Goal: Transaction & Acquisition: Purchase product/service

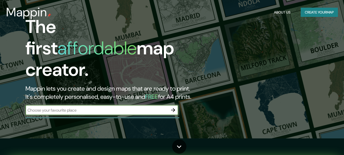
scroll to position [25, 0]
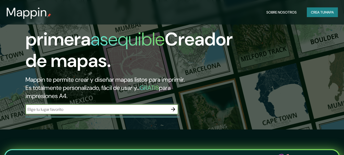
click at [73, 110] on input "text" at bounding box center [96, 109] width 143 height 6
type input "santa cruz"
click at [173, 108] on icon "button" at bounding box center [173, 109] width 6 height 6
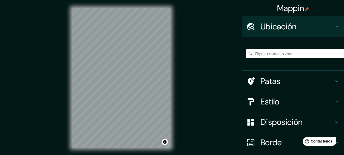
click at [171, 70] on div "© Mapbox © OpenStreetMap Improve this map" at bounding box center [121, 78] width 115 height 156
click at [67, 111] on div "© Mapbox © OpenStreetMap Improve this map" at bounding box center [121, 78] width 115 height 156
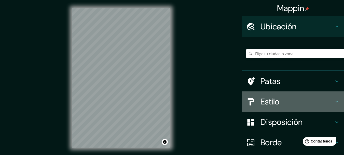
click at [268, 98] on font "Estilo" at bounding box center [270, 101] width 19 height 11
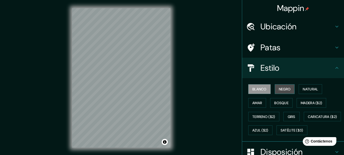
click at [279, 88] on font "Negro" at bounding box center [285, 89] width 12 height 5
click at [263, 87] on font "Blanco" at bounding box center [260, 89] width 14 height 5
click at [312, 87] on font "Natural" at bounding box center [310, 89] width 15 height 5
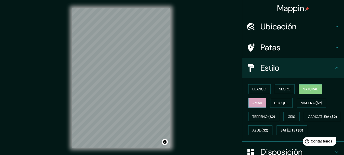
click at [255, 101] on font "Amar" at bounding box center [258, 102] width 10 height 5
click at [282, 102] on font "Bosque" at bounding box center [282, 102] width 14 height 5
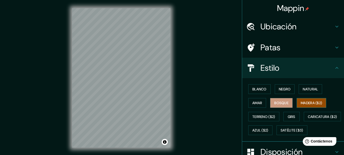
click at [316, 103] on font "Madera ($2)" at bounding box center [311, 102] width 21 height 5
click at [253, 116] on font "Terreno ($2)" at bounding box center [264, 116] width 23 height 5
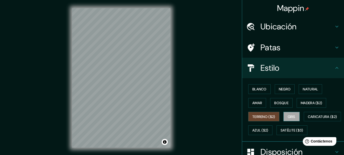
click at [289, 118] on font "Gris" at bounding box center [292, 116] width 8 height 5
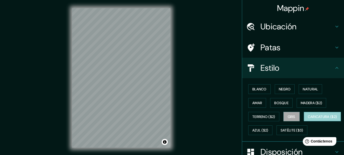
click at [308, 119] on font "Caricatura ($2)" at bounding box center [322, 116] width 29 height 5
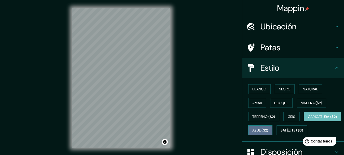
click at [269, 130] on font "Azul ($2)" at bounding box center [261, 130] width 16 height 5
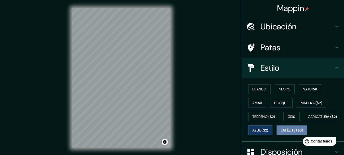
click at [281, 133] on font "Satélite ($3)" at bounding box center [292, 130] width 23 height 5
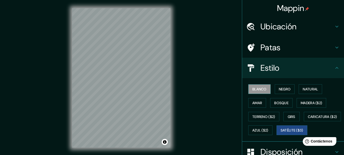
click at [258, 89] on font "Blanco" at bounding box center [260, 89] width 14 height 5
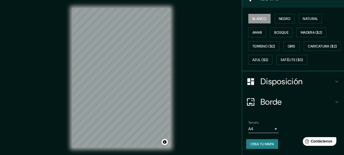
click at [261, 81] on font "Disposición" at bounding box center [282, 81] width 42 height 11
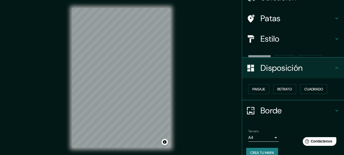
scroll to position [29, 0]
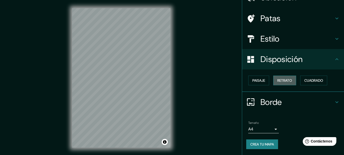
click at [289, 82] on font "Retrato" at bounding box center [285, 80] width 15 height 5
click at [257, 79] on font "Paisaje" at bounding box center [259, 80] width 13 height 5
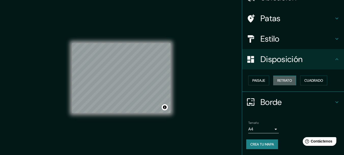
click at [278, 79] on font "Retrato" at bounding box center [285, 80] width 15 height 5
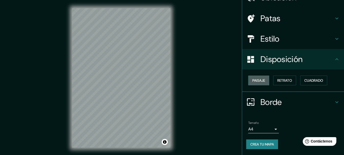
click at [261, 80] on font "Paisaje" at bounding box center [259, 80] width 13 height 5
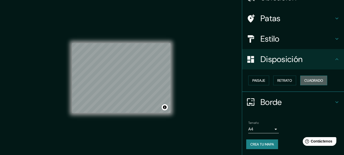
click at [310, 80] on font "Cuadrado" at bounding box center [314, 80] width 19 height 5
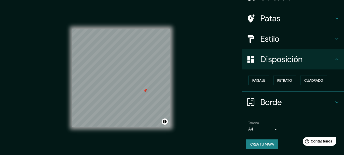
click at [183, 75] on div "Mappin Ubicación Patas Estilo Disposición Paisaje Retrato Cuadrado Borde Elige …" at bounding box center [172, 82] width 344 height 164
click at [162, 121] on button "Activar o desactivar atribución" at bounding box center [165, 121] width 6 height 6
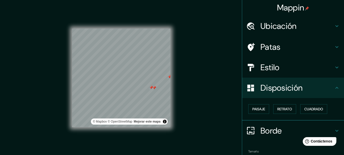
scroll to position [0, 0]
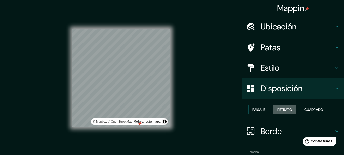
click at [278, 109] on font "Retrato" at bounding box center [285, 109] width 15 height 5
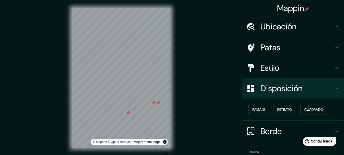
click at [317, 108] on font "Cuadrado" at bounding box center [314, 109] width 19 height 5
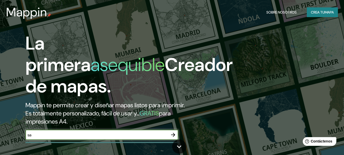
type input "s"
type input "[GEOGRAPHIC_DATA]"
click at [174, 134] on icon "button" at bounding box center [173, 135] width 4 height 4
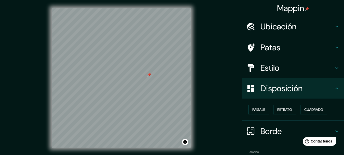
drag, startPoint x: 160, startPoint y: 72, endPoint x: 150, endPoint y: 76, distance: 11.0
click at [150, 76] on div at bounding box center [149, 75] width 4 height 4
click at [272, 64] on font "Estilo" at bounding box center [270, 67] width 19 height 11
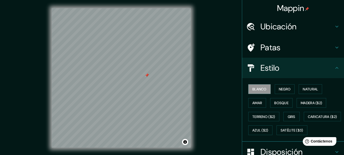
click at [272, 48] on font "Patas" at bounding box center [271, 47] width 20 height 11
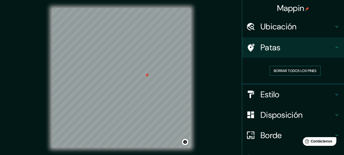
click at [284, 70] on font "Borrar todos los pines" at bounding box center [295, 70] width 43 height 5
click at [281, 66] on button "Borrar todos los pines" at bounding box center [295, 71] width 51 height 10
click at [277, 69] on font "Borrar todos los pines" at bounding box center [295, 70] width 43 height 5
click at [265, 98] on font "Estilo" at bounding box center [270, 94] width 19 height 11
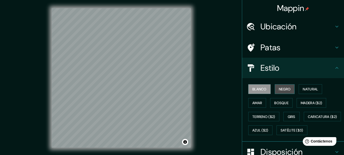
click at [276, 91] on button "Negro" at bounding box center [285, 89] width 20 height 10
click at [226, 99] on div "Mappin Ubicación Patas Estilo Blanco Negro Natural [PERSON_NAME] ($2) Terreno (…" at bounding box center [172, 82] width 344 height 164
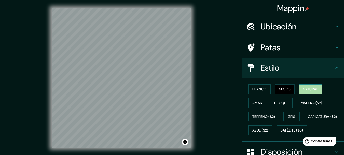
click at [303, 86] on font "Natural" at bounding box center [310, 89] width 15 height 7
click at [255, 104] on font "Amar" at bounding box center [258, 102] width 10 height 5
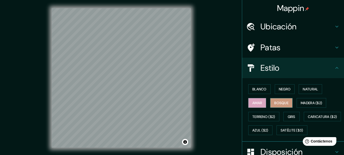
click at [275, 104] on font "Bosque" at bounding box center [282, 102] width 14 height 5
click at [253, 87] on font "Blanco" at bounding box center [260, 89] width 14 height 5
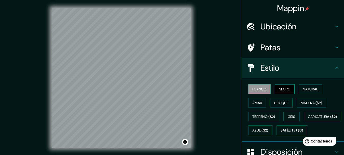
click at [284, 88] on font "Negro" at bounding box center [285, 89] width 12 height 5
click at [283, 101] on font "Bosque" at bounding box center [282, 102] width 14 height 5
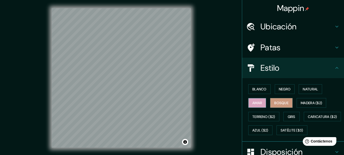
click at [261, 100] on button "Amar" at bounding box center [258, 103] width 18 height 10
click at [258, 92] on font "Blanco" at bounding box center [260, 89] width 14 height 7
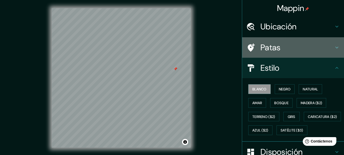
click at [317, 49] on h4 "Patas" at bounding box center [297, 47] width 73 height 10
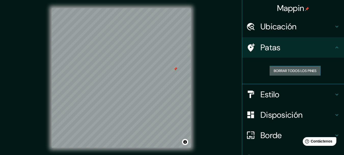
click at [302, 70] on font "Borrar todos los pines" at bounding box center [295, 70] width 43 height 5
click at [267, 96] on font "Estilo" at bounding box center [270, 94] width 19 height 11
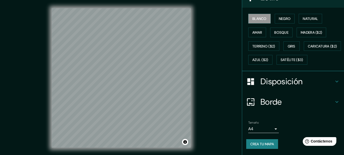
click at [277, 87] on font "Disposición" at bounding box center [282, 81] width 42 height 11
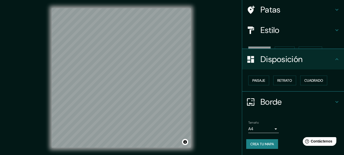
scroll to position [29, 0]
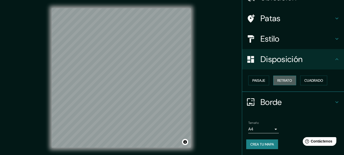
click at [281, 82] on font "Retrato" at bounding box center [285, 80] width 15 height 5
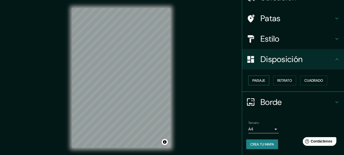
click at [255, 82] on font "Paisaje" at bounding box center [259, 80] width 13 height 5
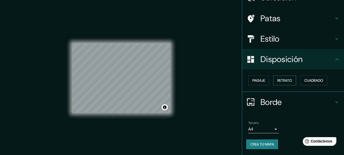
click at [281, 82] on font "Retrato" at bounding box center [285, 80] width 15 height 5
